Goal: Task Accomplishment & Management: Use online tool/utility

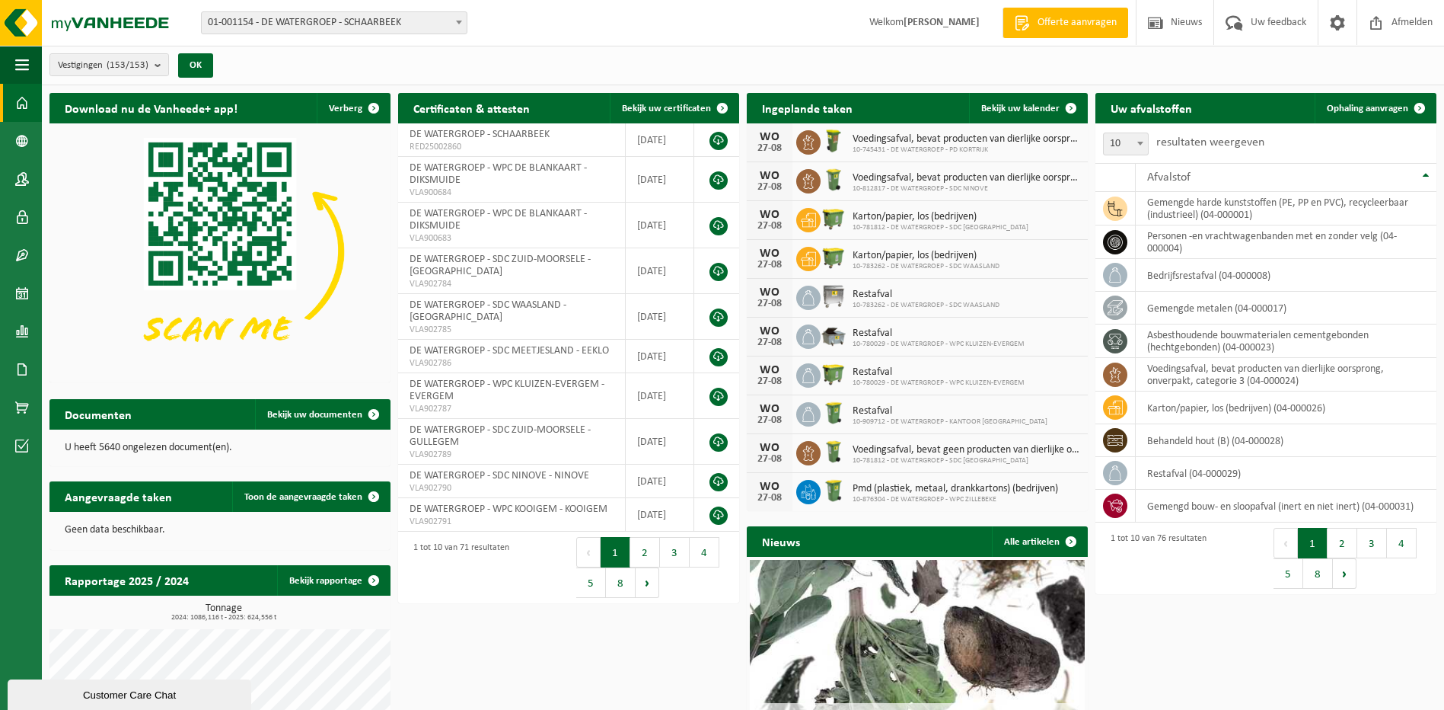
click at [462, 17] on span at bounding box center [458, 22] width 15 height 20
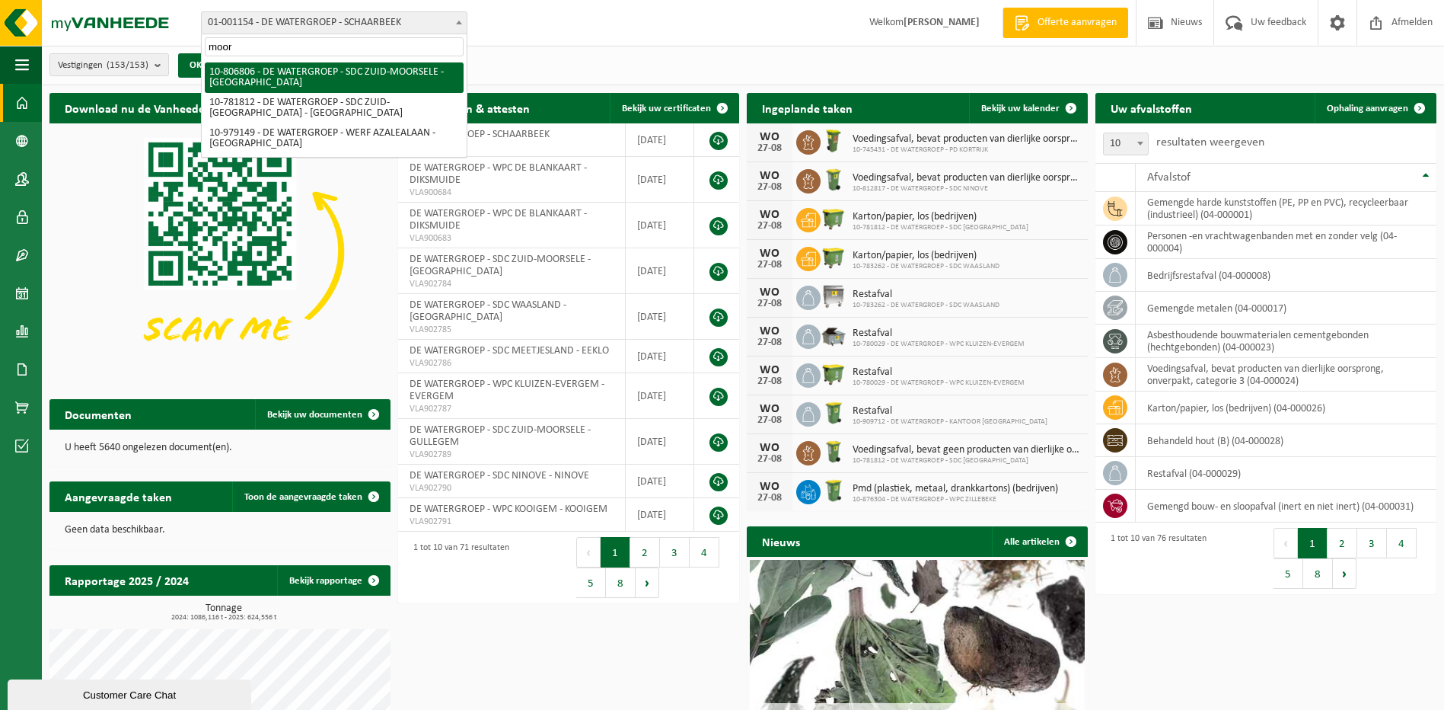
type input "moor"
select select "35056"
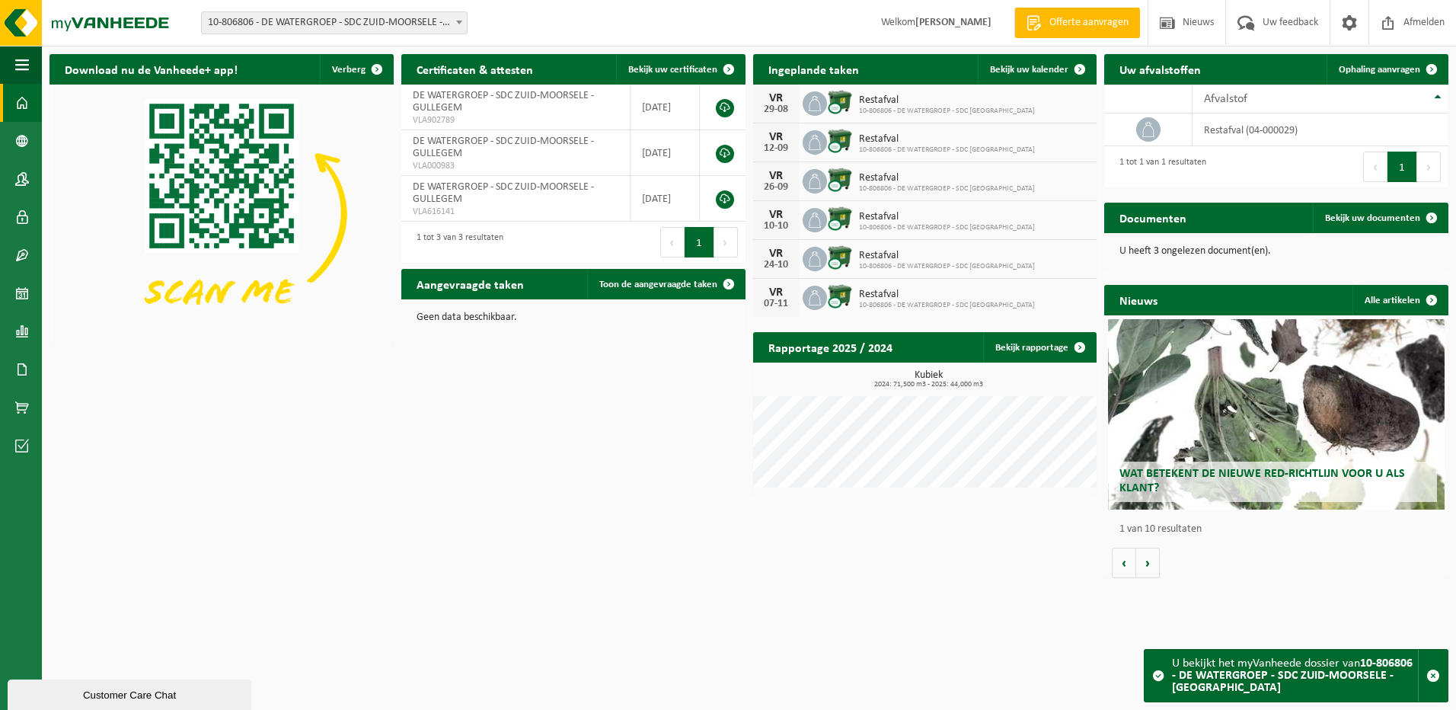
click at [445, 23] on span "10-806806 - DE WATERGROEP - SDC ZUID-MOORSELE - [GEOGRAPHIC_DATA]" at bounding box center [334, 22] width 265 height 21
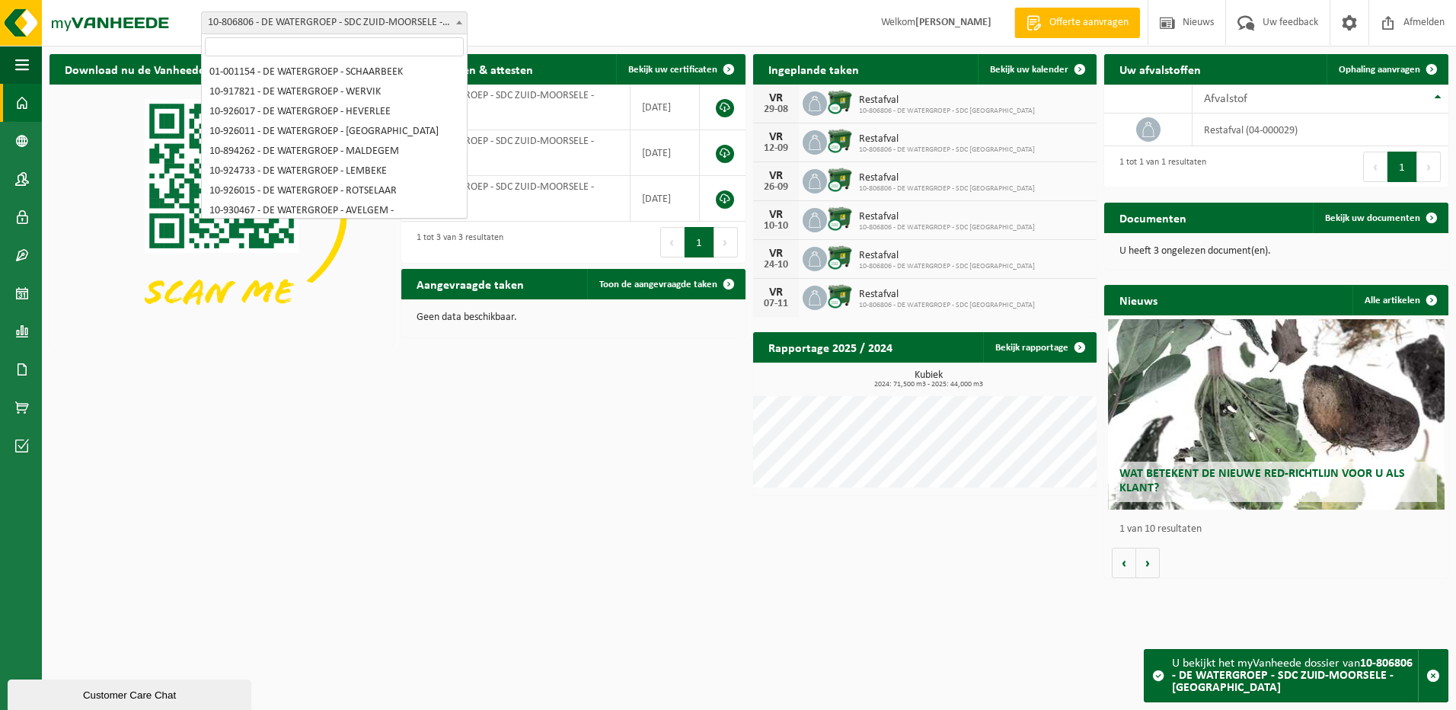
scroll to position [927, 0]
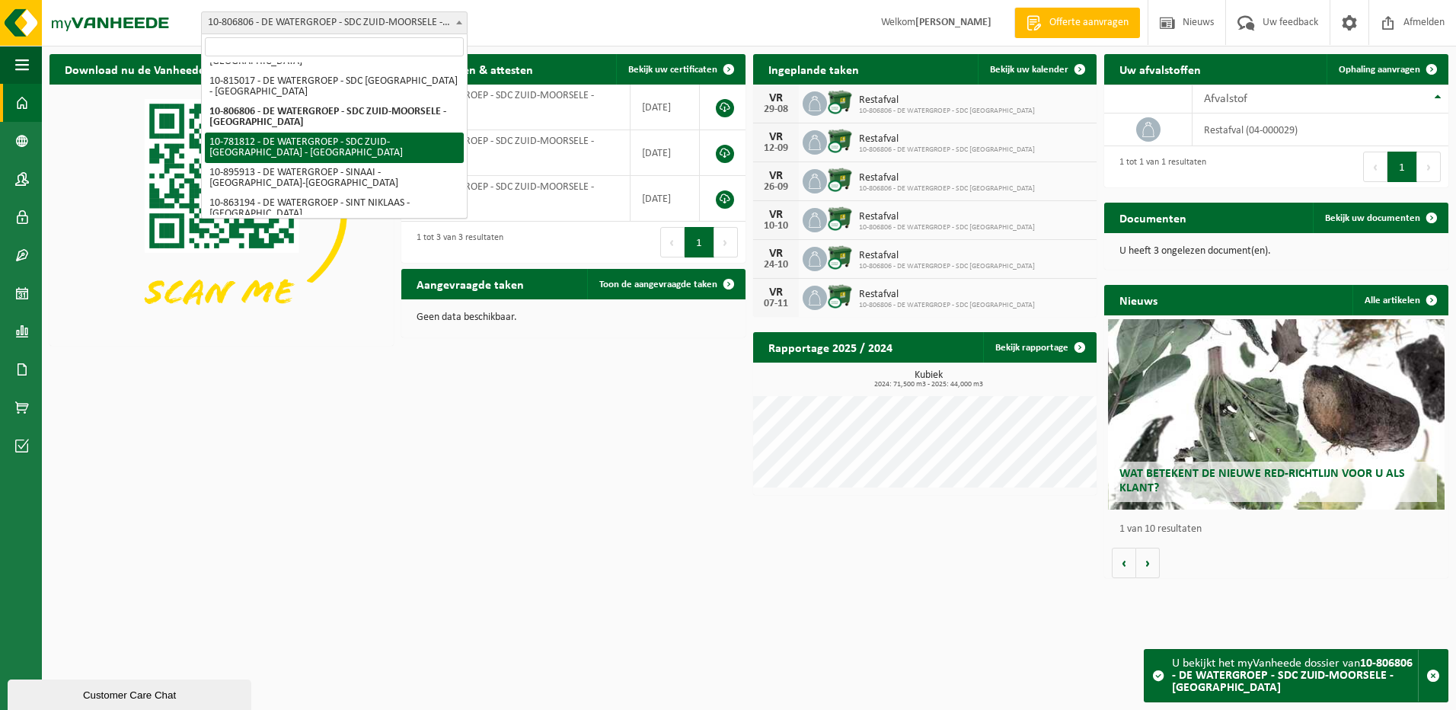
select select "26771"
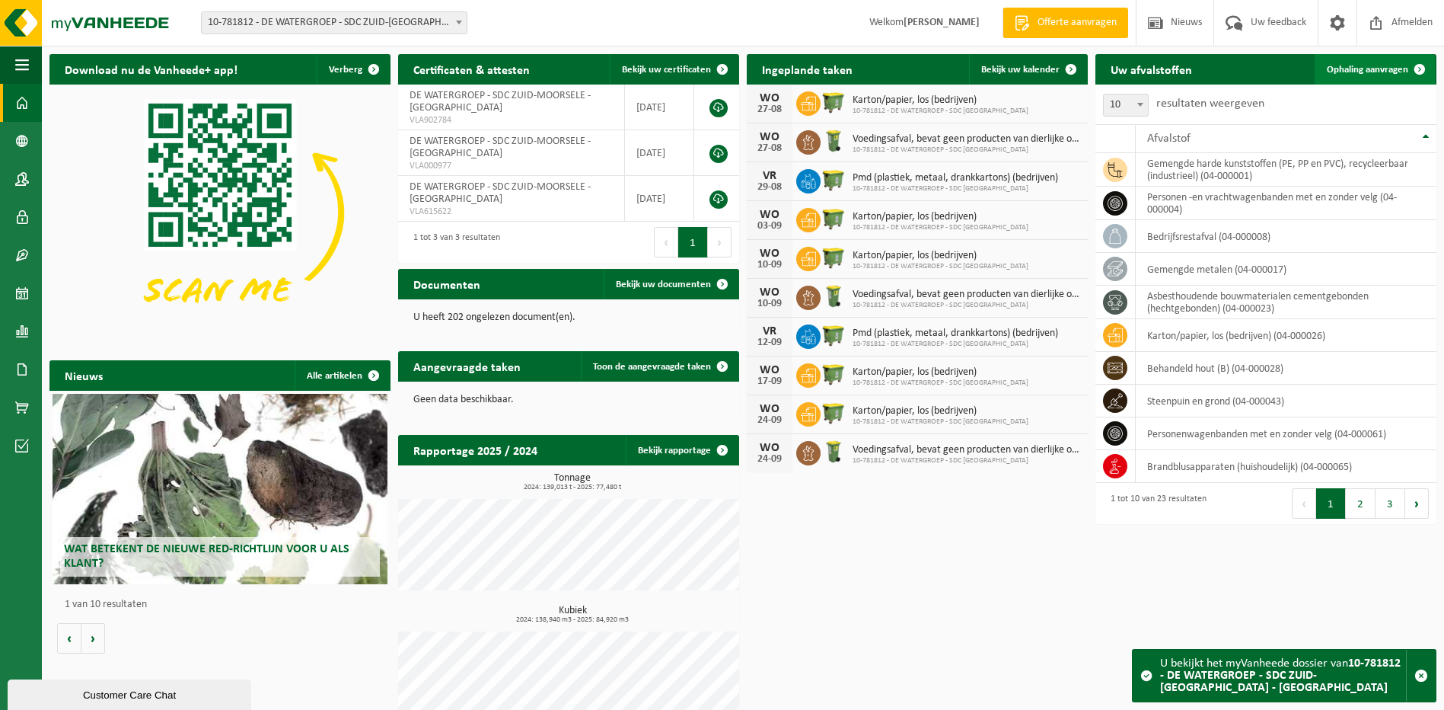
click at [1350, 71] on span "Ophaling aanvragen" at bounding box center [1367, 70] width 81 height 10
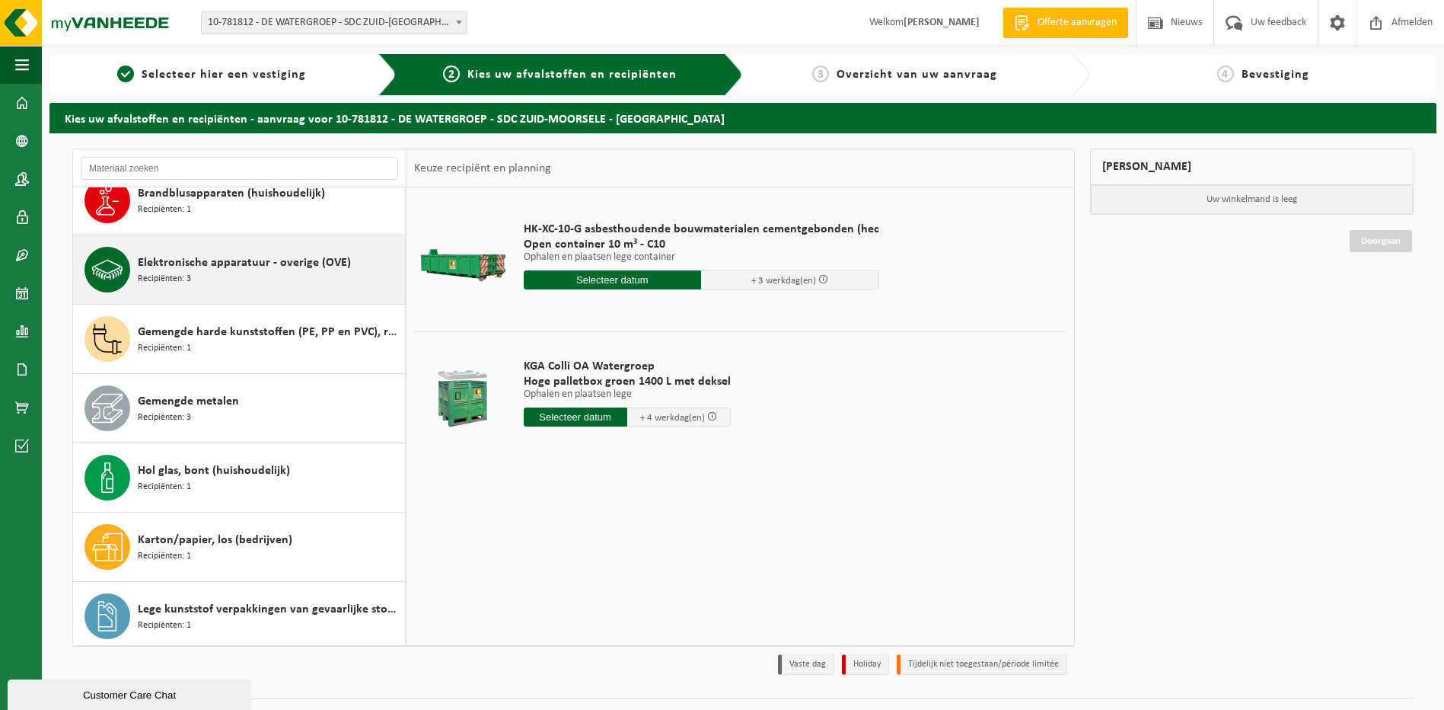
scroll to position [305, 0]
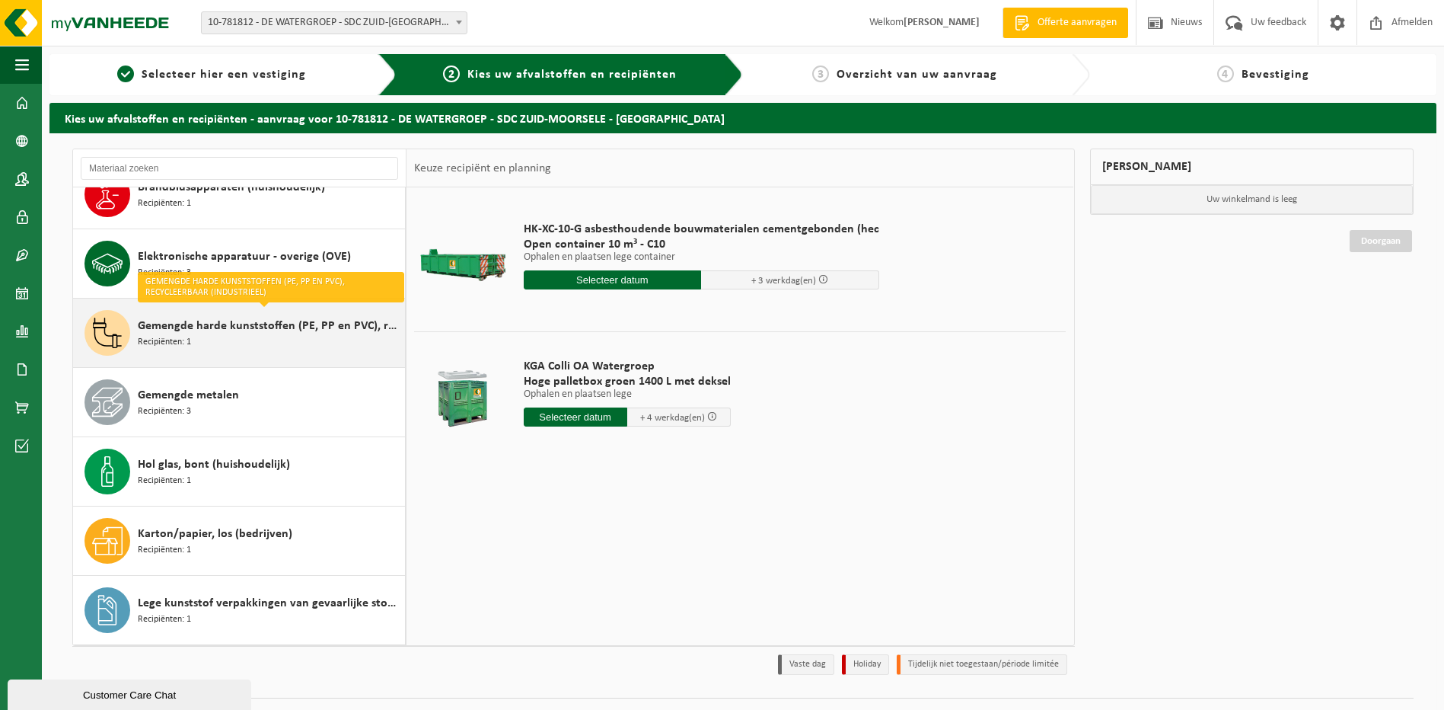
click at [228, 324] on span "Gemengde harde kunststoffen (PE, PP en PVC), recycleerbaar (industrieel)" at bounding box center [269, 326] width 263 height 18
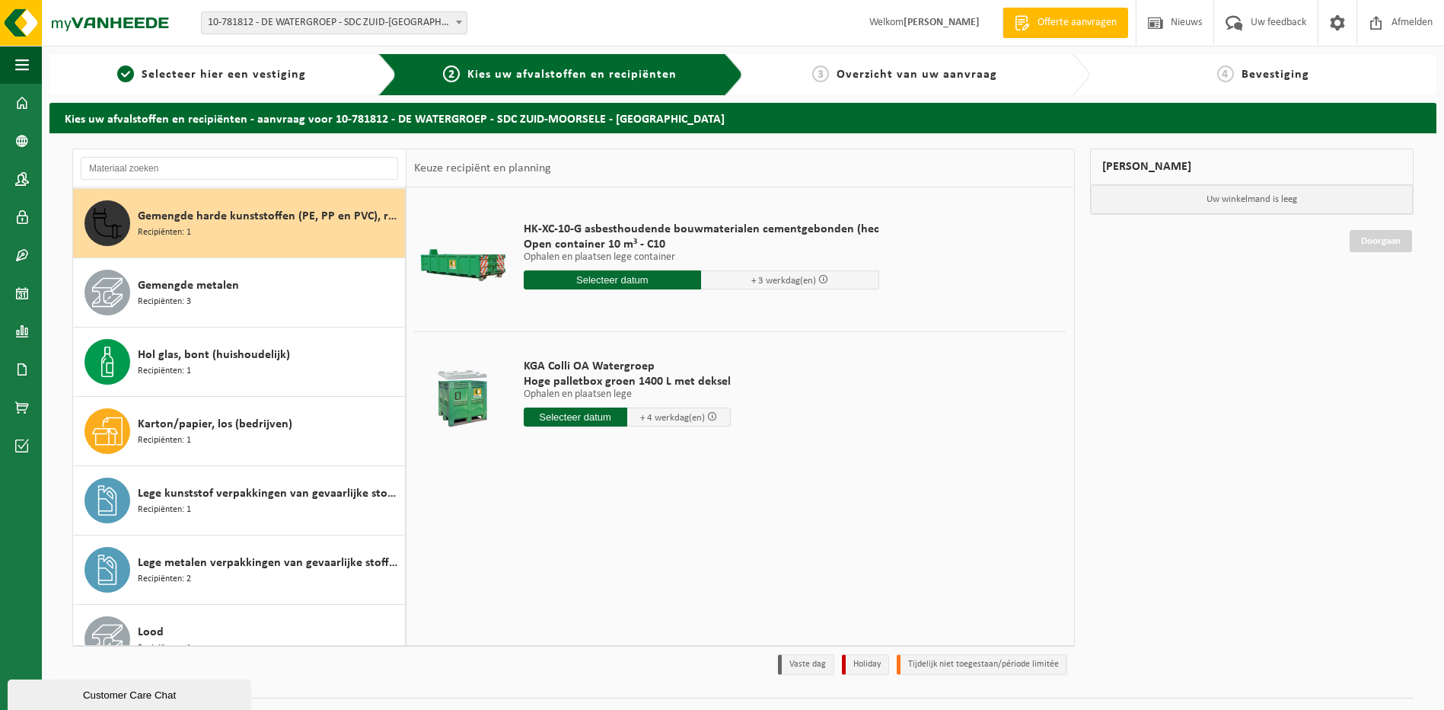
scroll to position [416, 0]
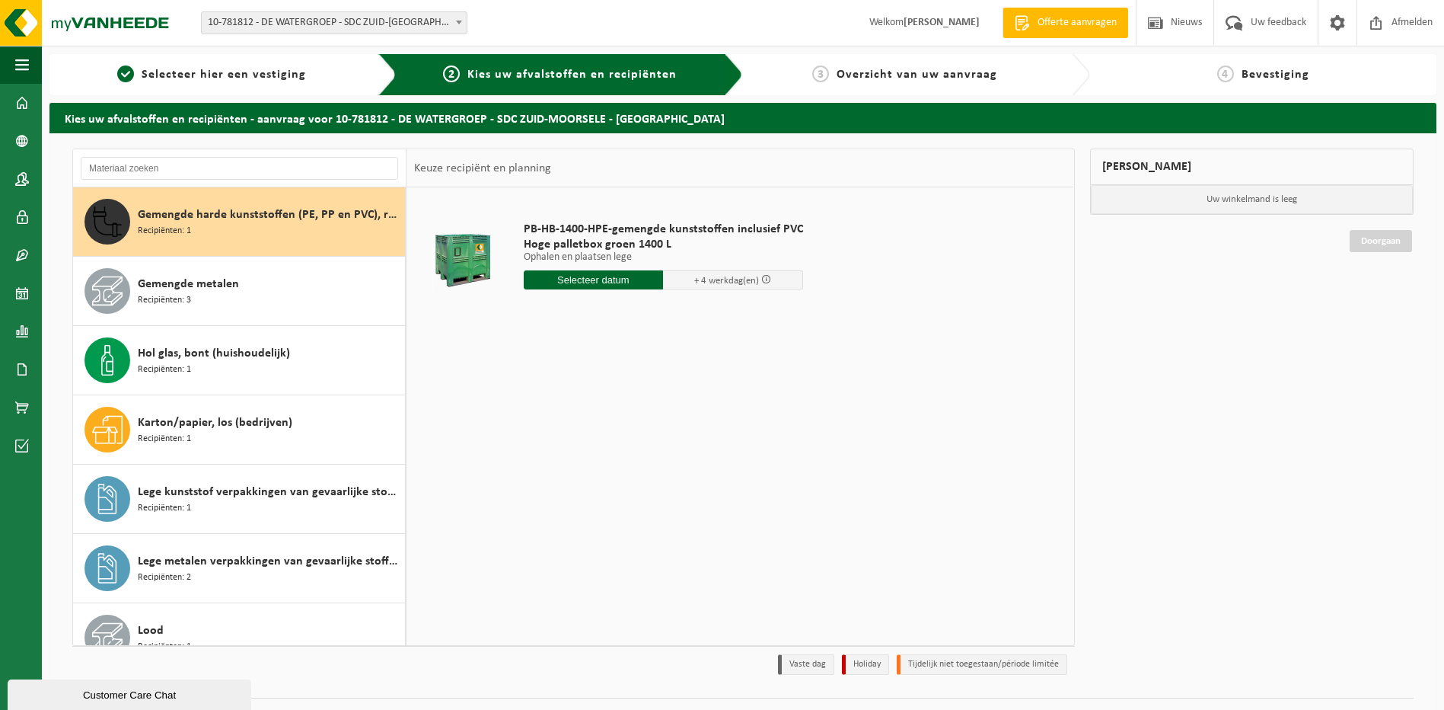
click at [606, 279] on input "text" at bounding box center [594, 279] width 140 height 19
click at [645, 458] on div "29" at bounding box center [644, 463] width 27 height 24
type input "Van 2025-08-29"
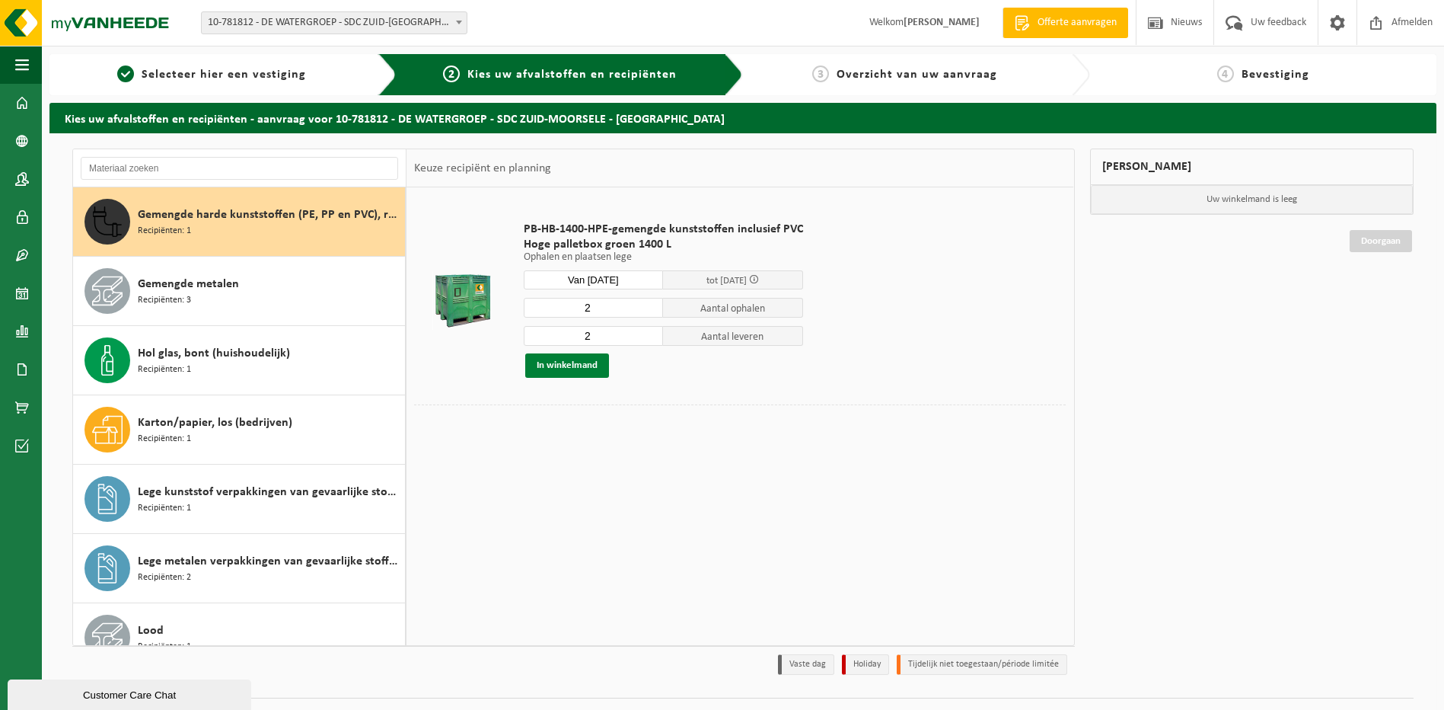
click at [568, 365] on button "In winkelmand" at bounding box center [567, 365] width 84 height 24
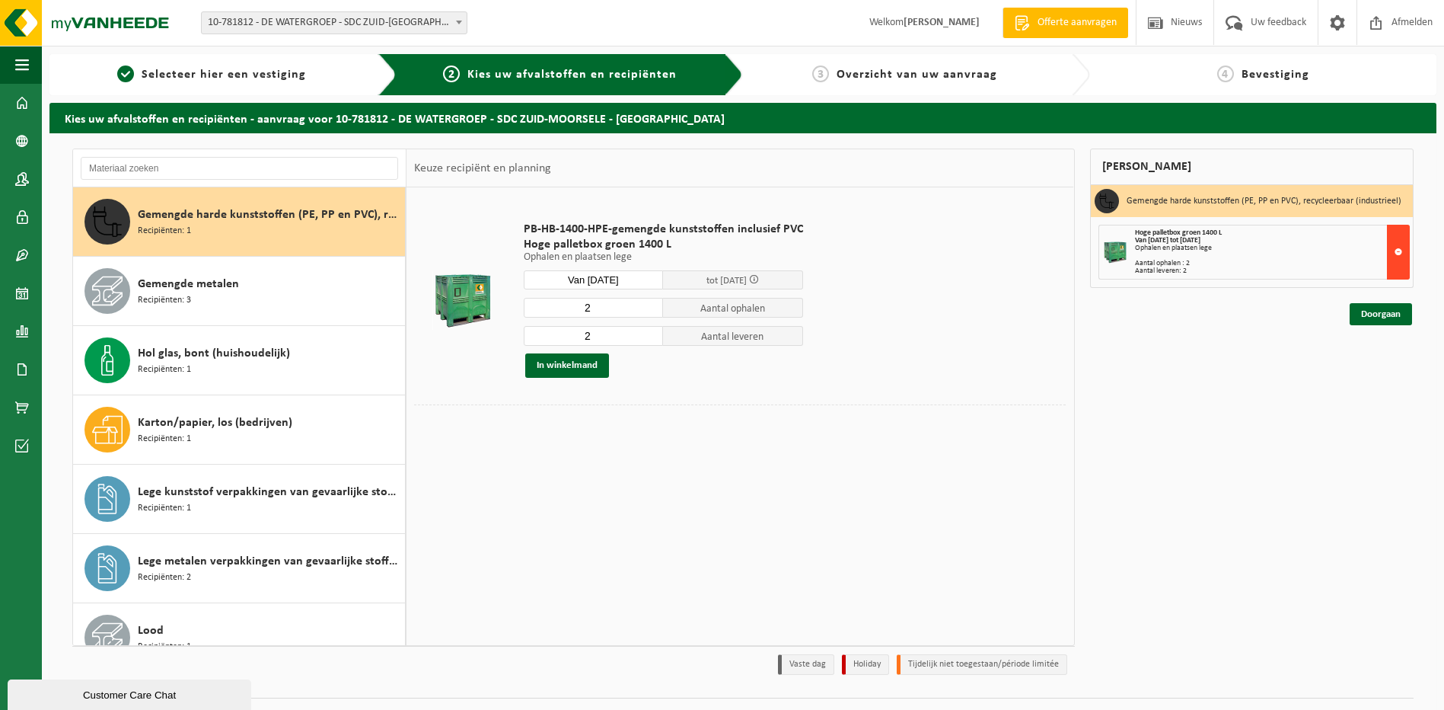
click at [1399, 254] on button at bounding box center [1398, 252] width 23 height 55
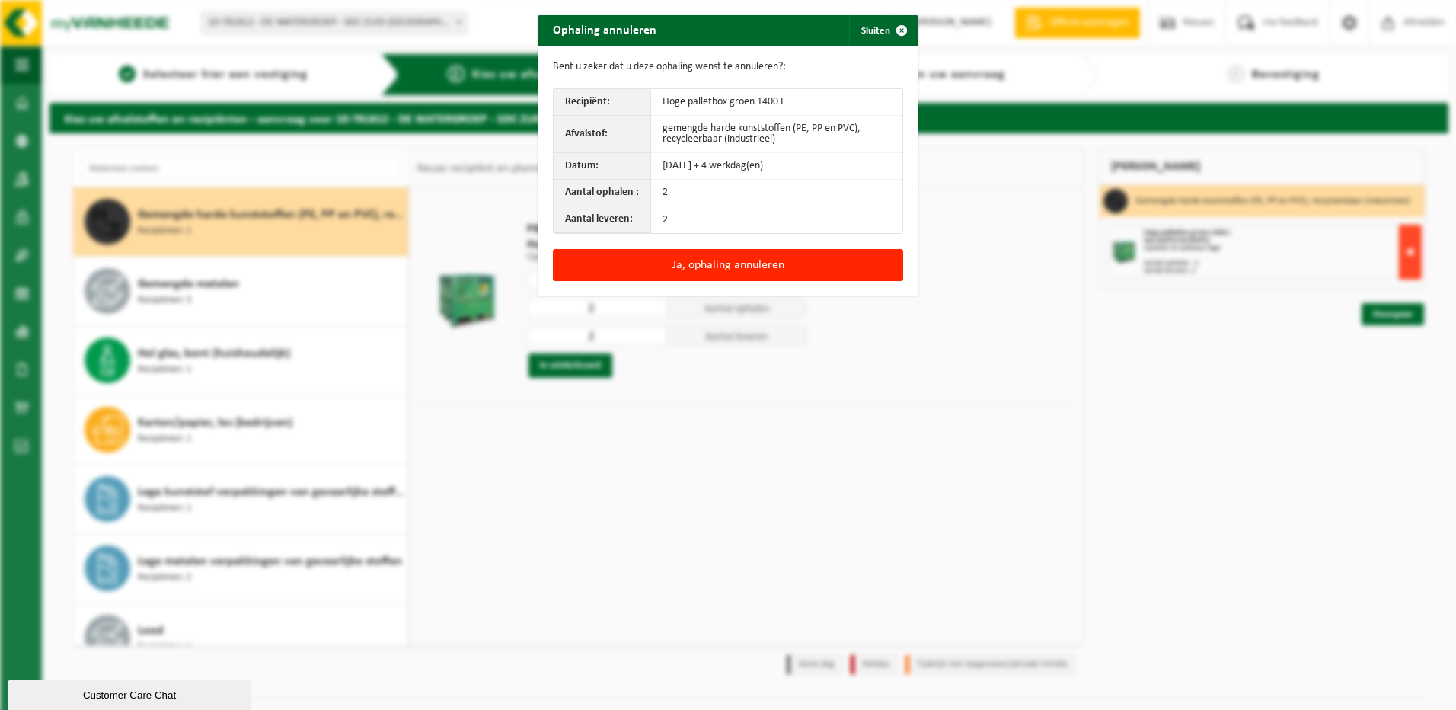
click at [1399, 254] on div "Ophaling annuleren Sluiten Bent u zeker dat u deze ophaling wenst te annuleren?…" at bounding box center [728, 355] width 1456 height 710
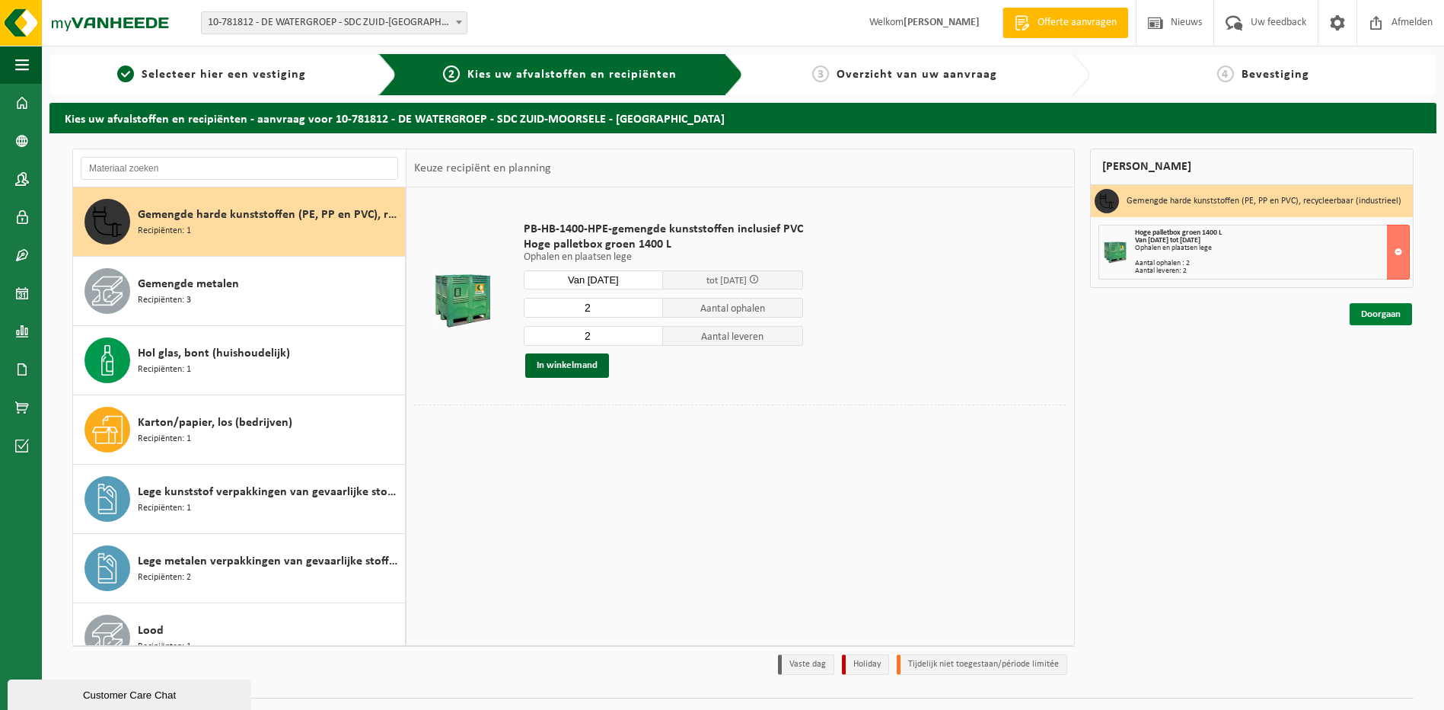
click at [1379, 317] on link "Doorgaan" at bounding box center [1381, 314] width 62 height 22
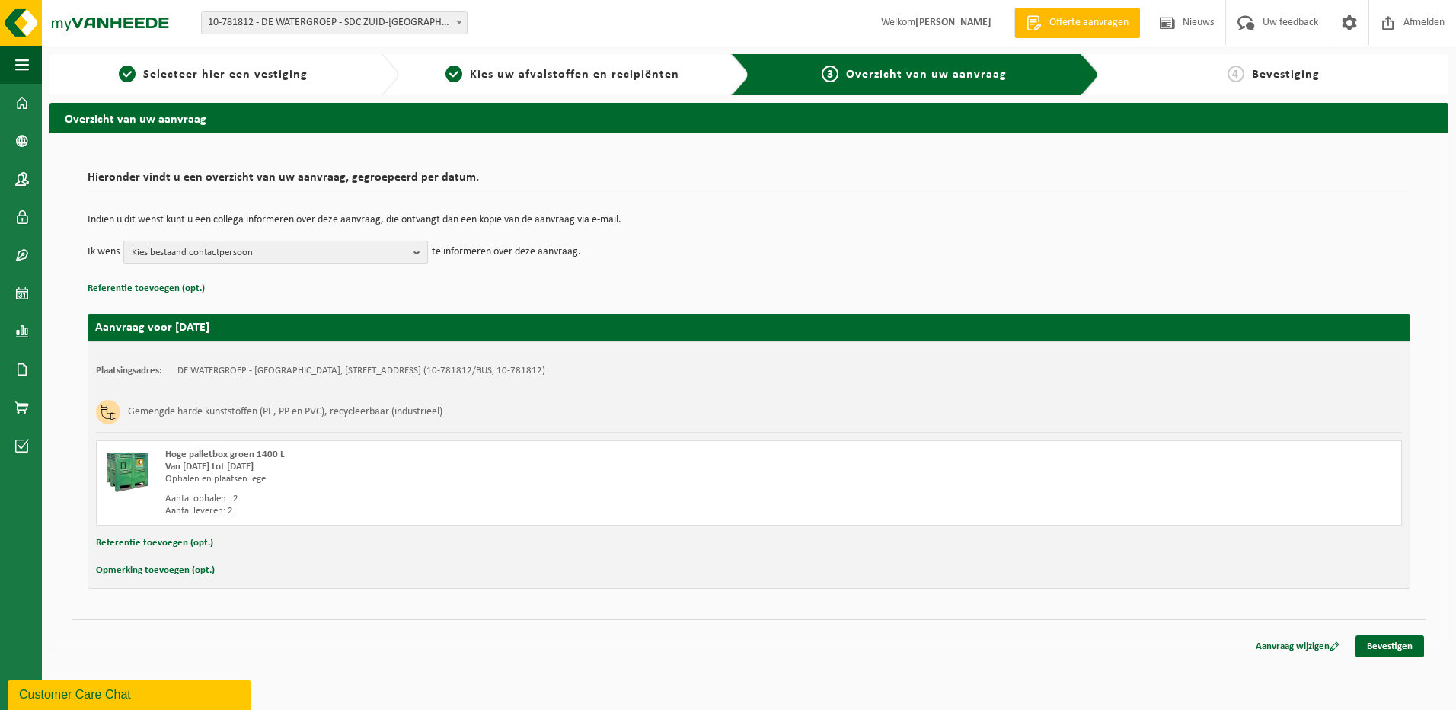
click at [413, 252] on button "Kies bestaand contactpersoon" at bounding box center [275, 252] width 305 height 23
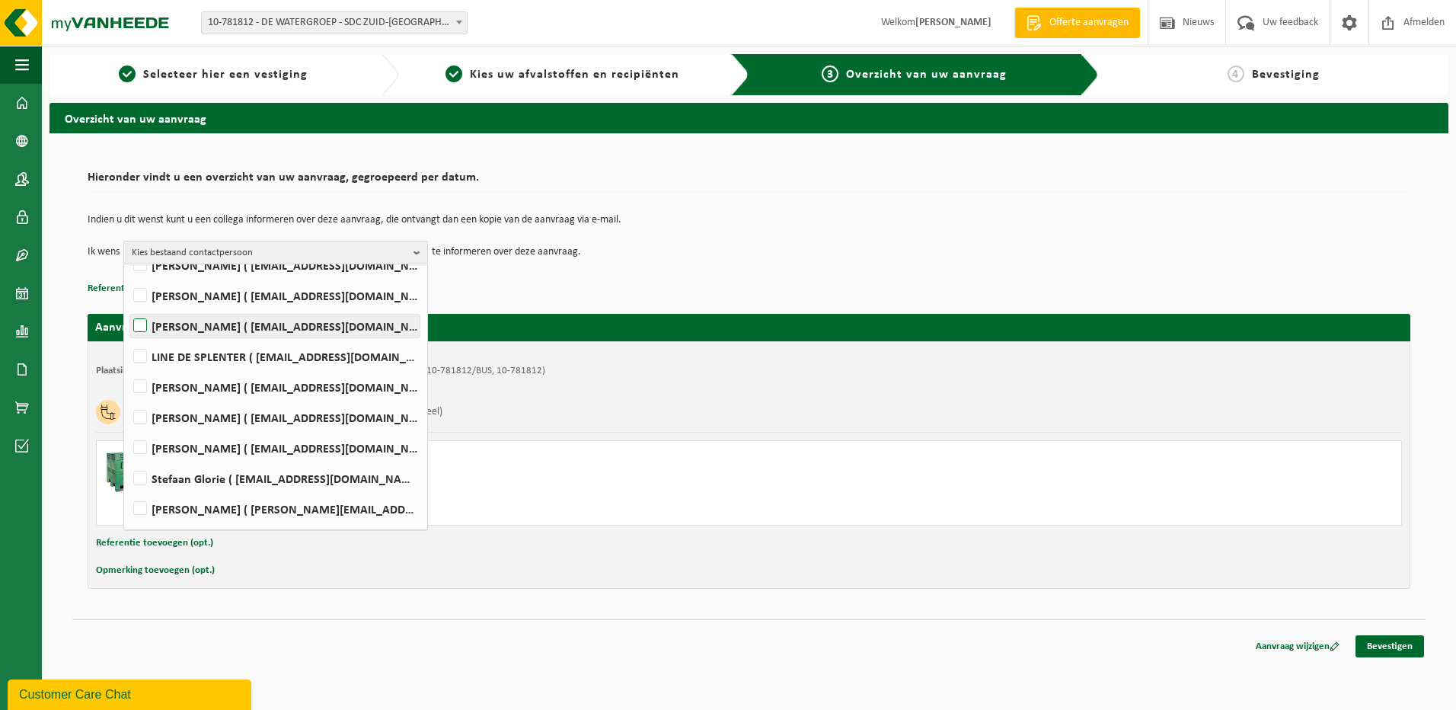
scroll to position [152, 0]
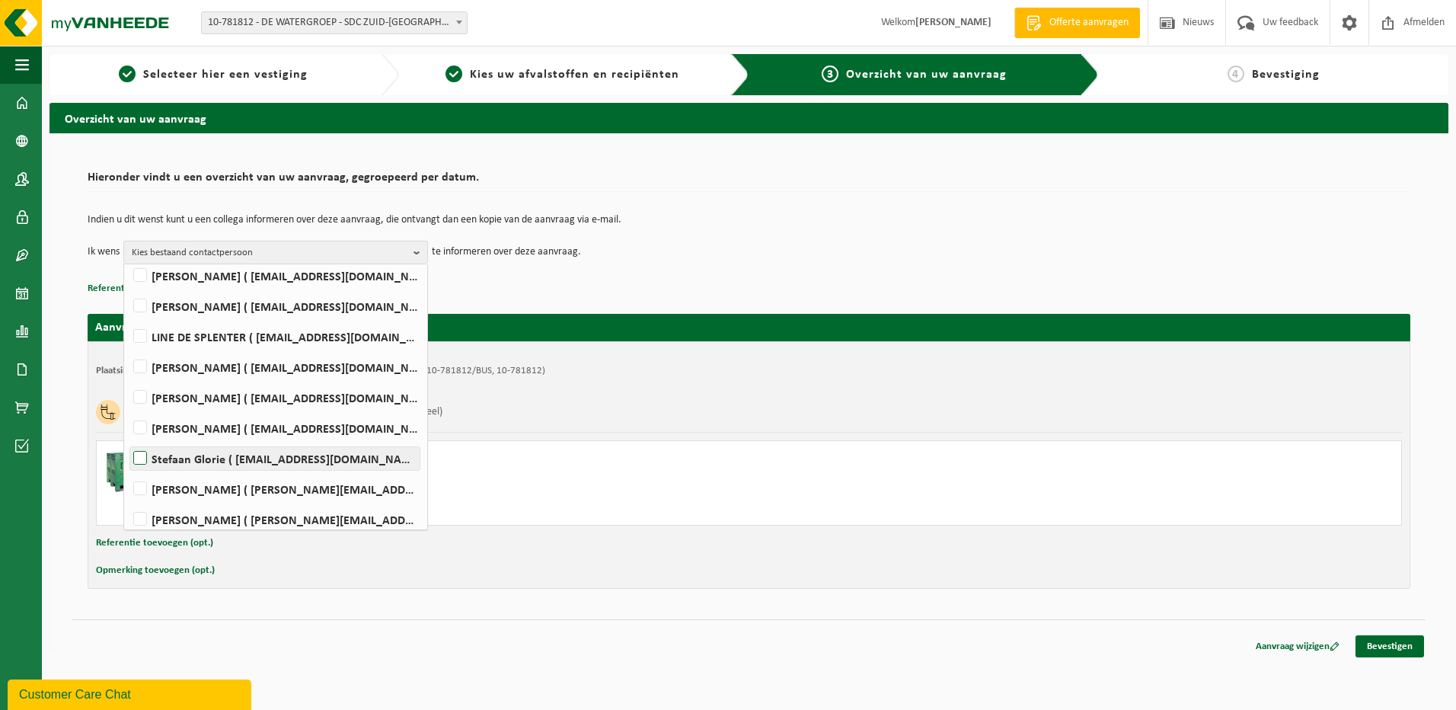
click at [142, 459] on label "Stefaan Glorie ( stefaan.glorie@dewatergroep.be )" at bounding box center [274, 458] width 289 height 23
click at [128, 439] on input "Stefaan Glorie ( stefaan.glorie@dewatergroep.be )" at bounding box center [127, 439] width 1 height 1
checkbox input "true"
click at [761, 258] on td "Ik wens Stefaan Glorie Alles selecteren Alles deselecteren onthaal bxl ( onthaa…" at bounding box center [749, 252] width 1322 height 23
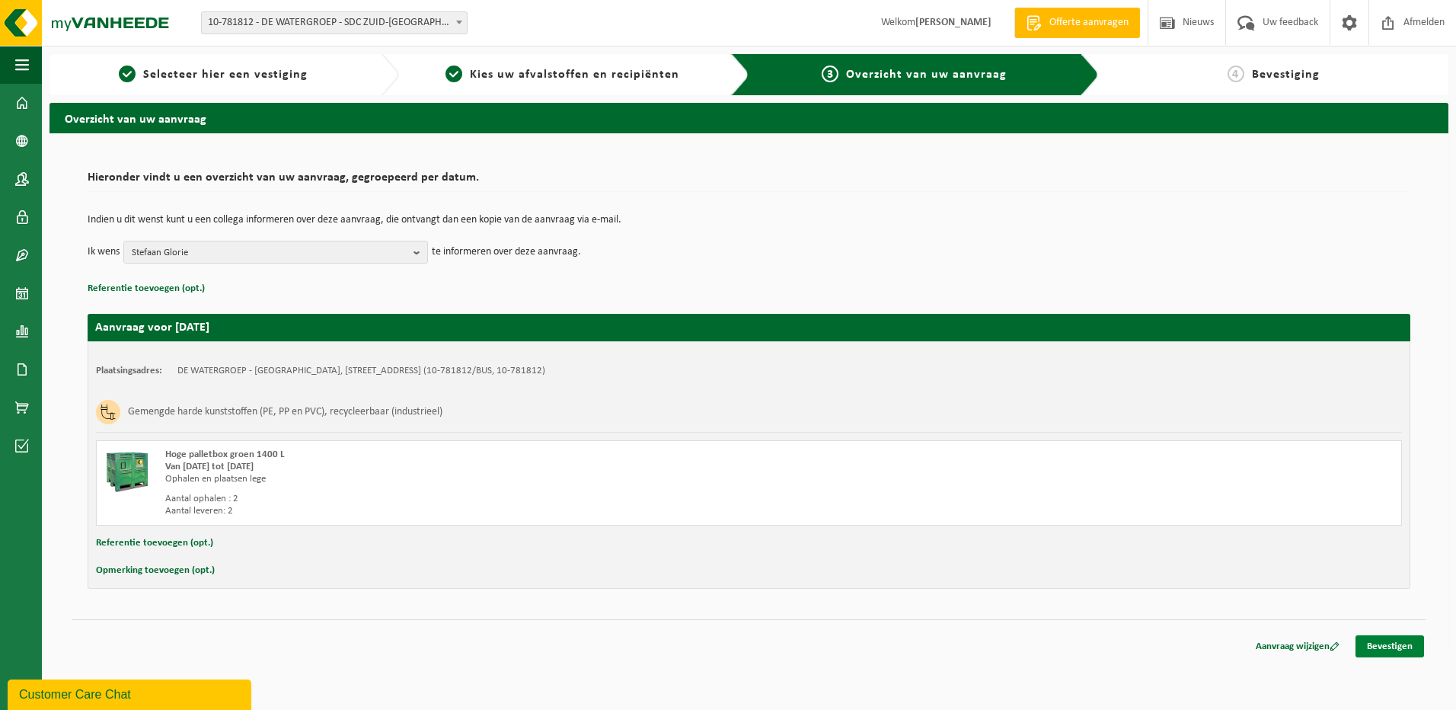
click at [1381, 652] on link "Bevestigen" at bounding box center [1389, 646] width 69 height 22
